Goal: Task Accomplishment & Management: Use online tool/utility

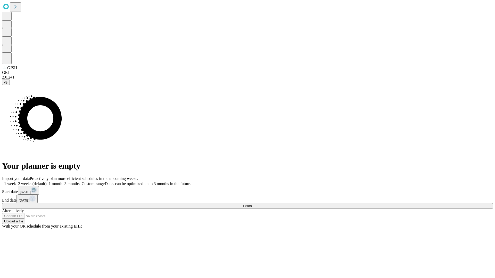
click at [251, 204] on span "Fetch" at bounding box center [247, 206] width 9 height 4
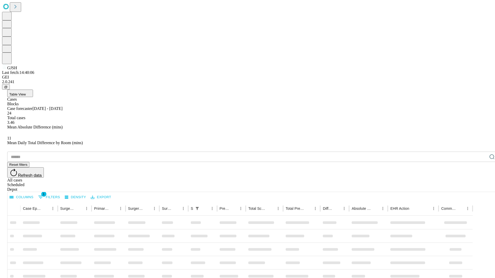
click at [481, 187] on div "Depot" at bounding box center [252, 189] width 491 height 5
